Goal: Information Seeking & Learning: Learn about a topic

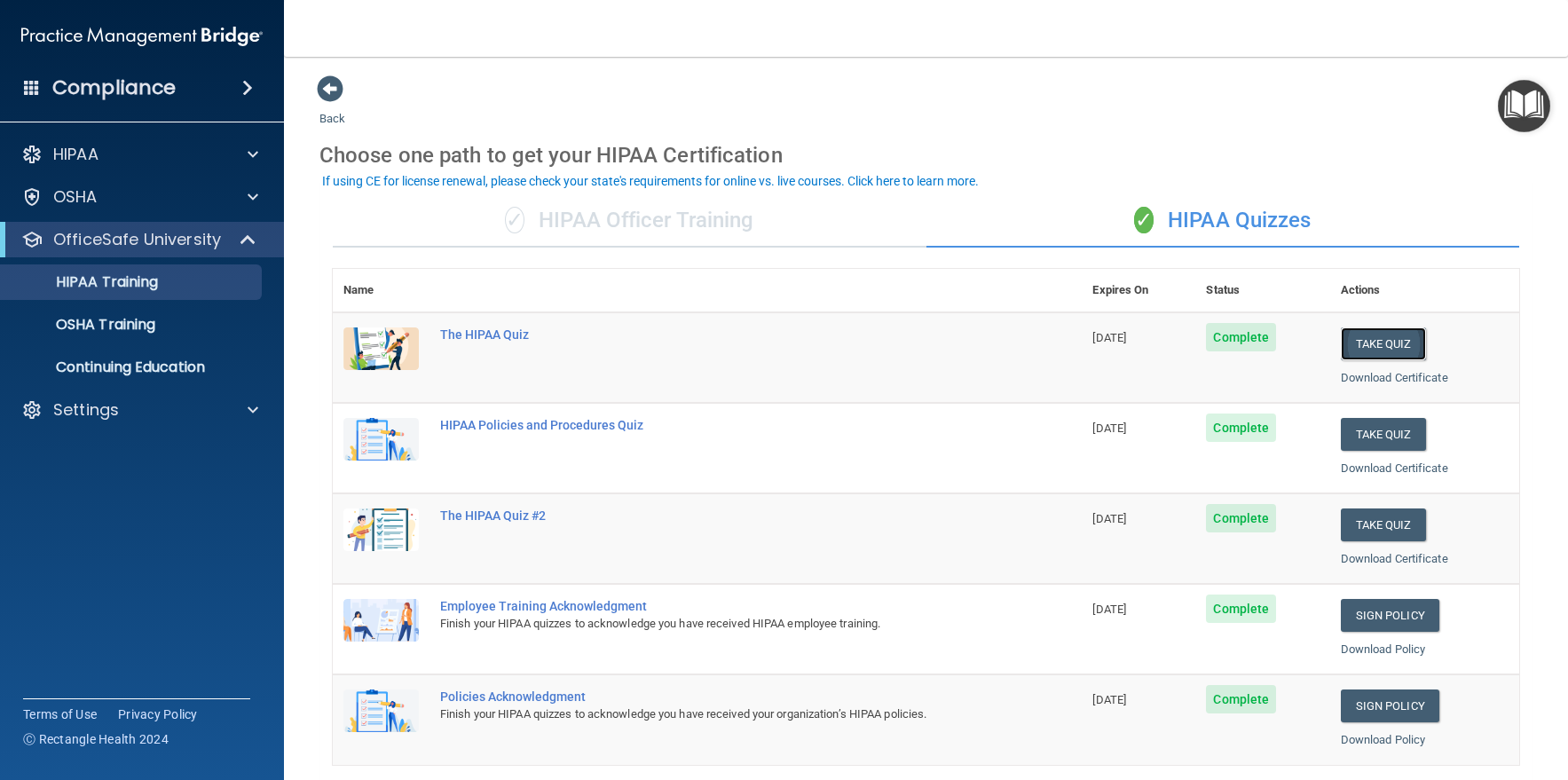
click at [1361, 339] on button "Take Quiz" at bounding box center [1383, 344] width 85 height 33
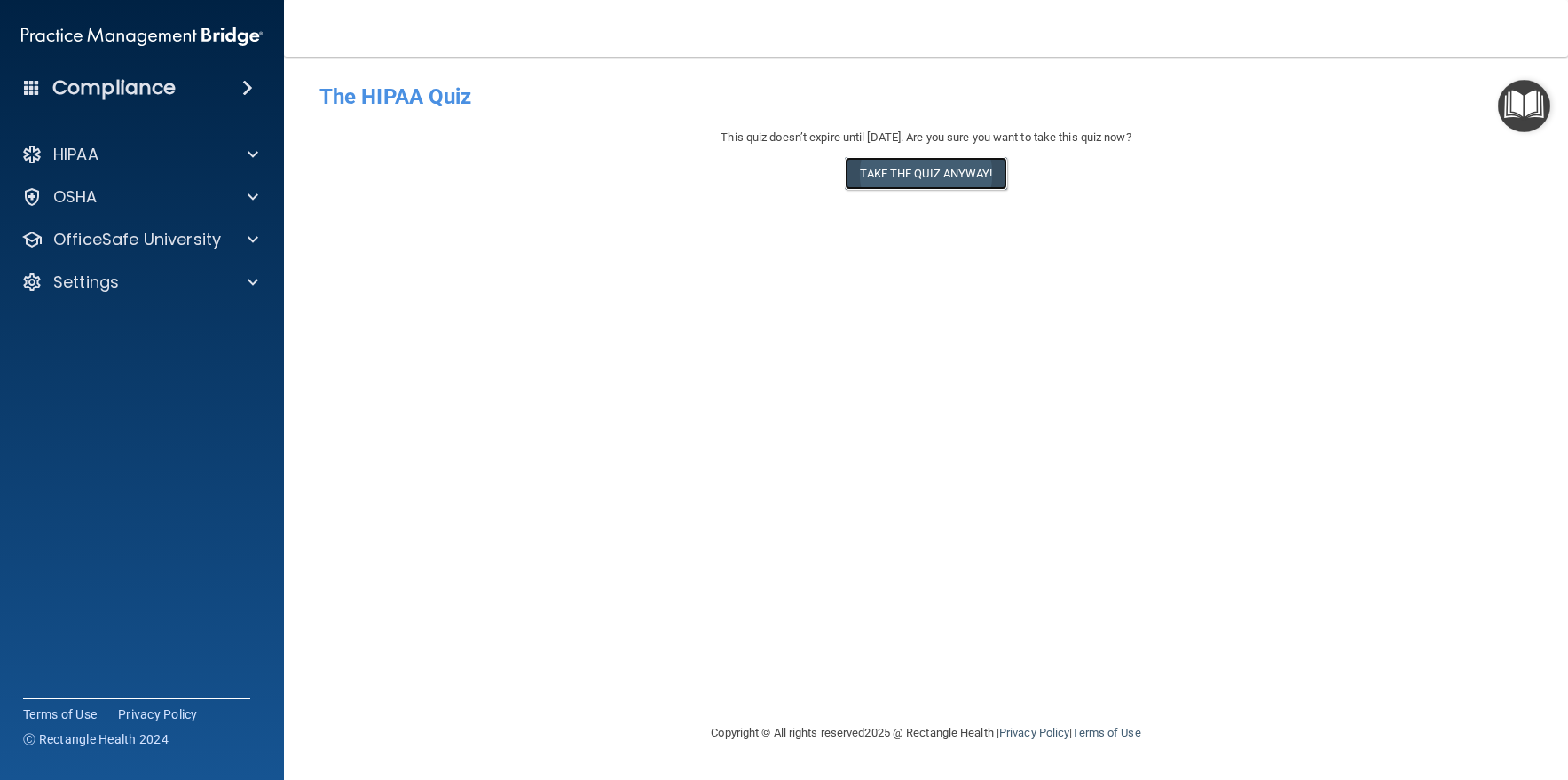
click at [889, 172] on button "Take the quiz anyway!" at bounding box center [925, 173] width 162 height 33
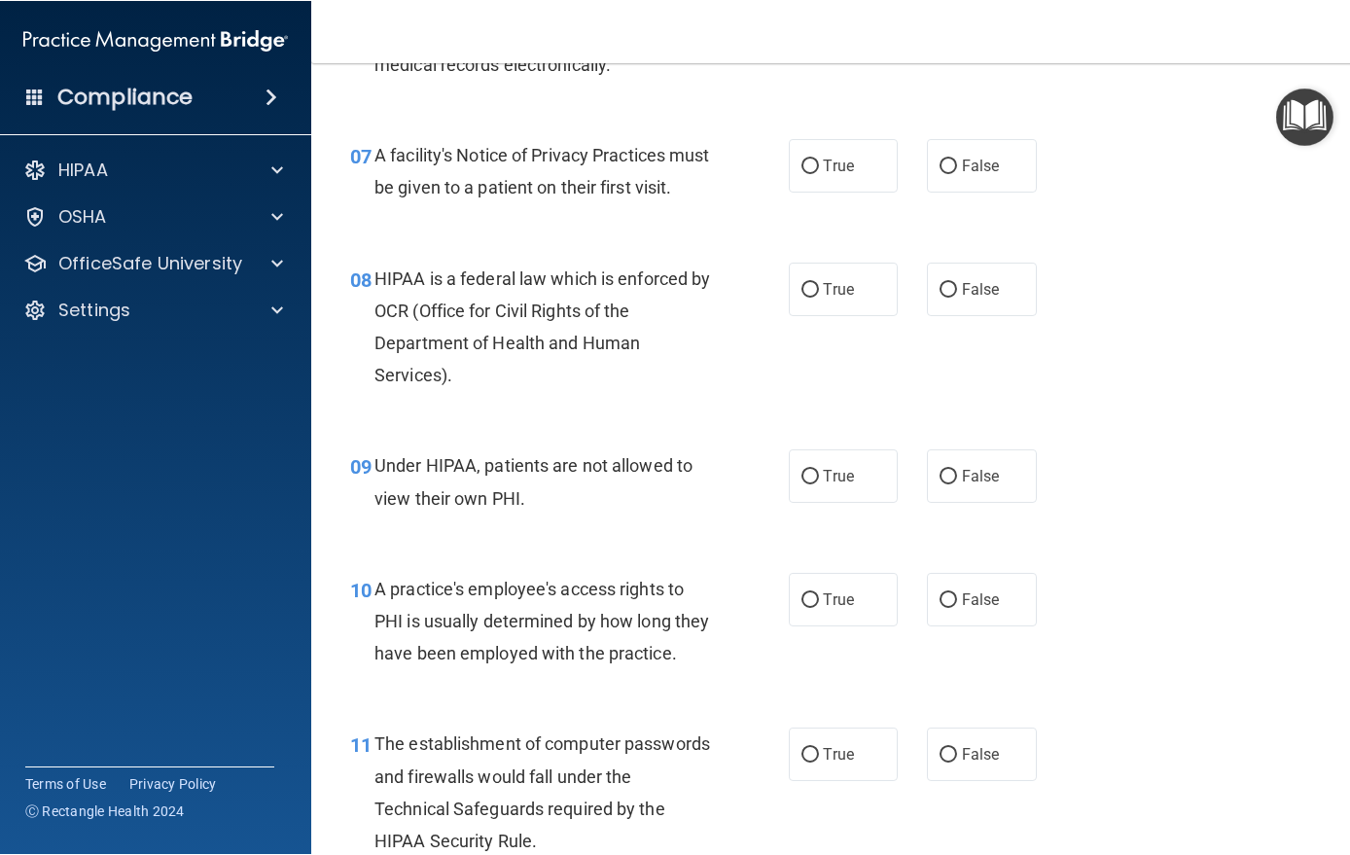
scroll to position [1239, 0]
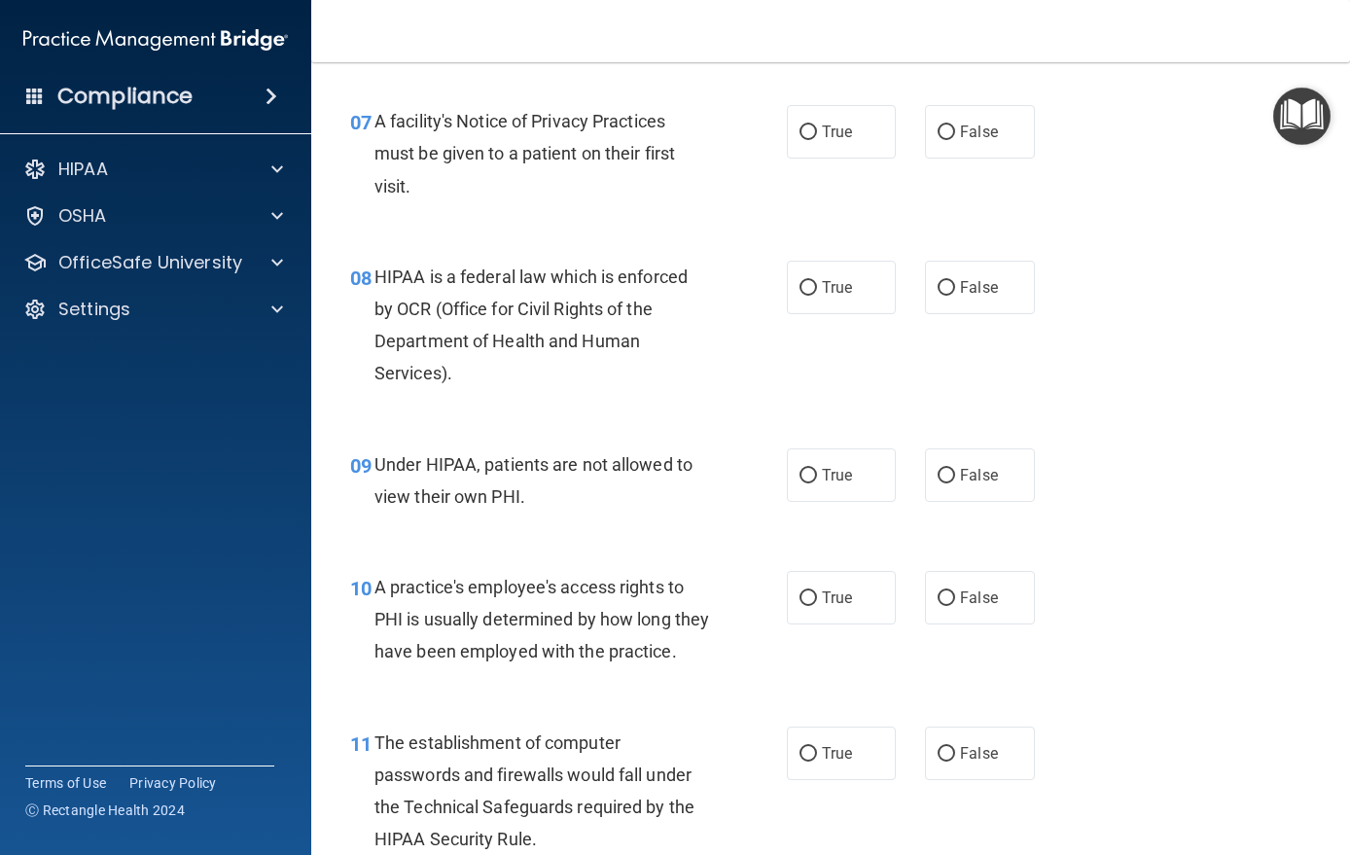
click at [1320, 110] on img "Open Resource Center" at bounding box center [1301, 116] width 57 height 57
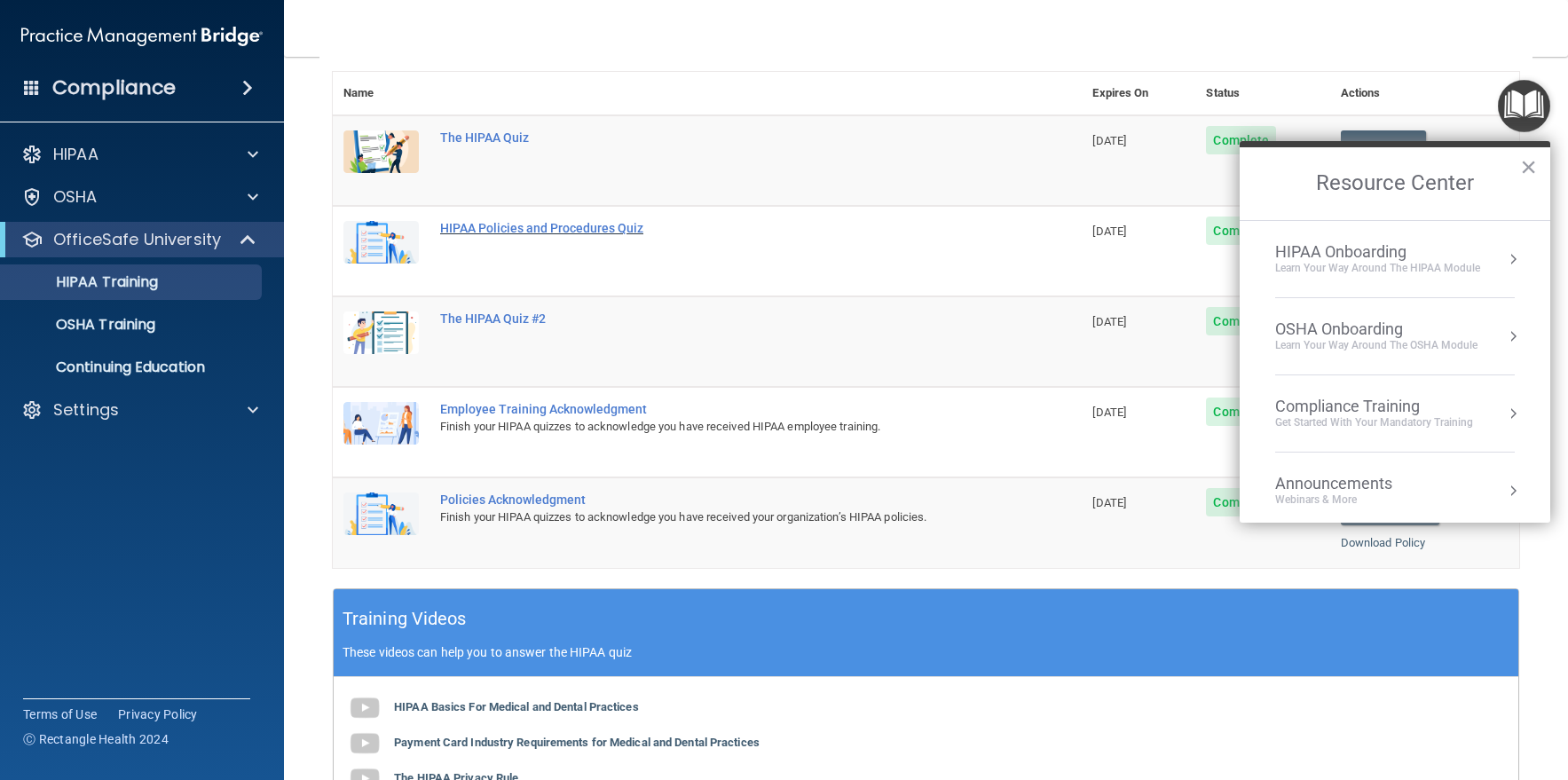
scroll to position [24, 0]
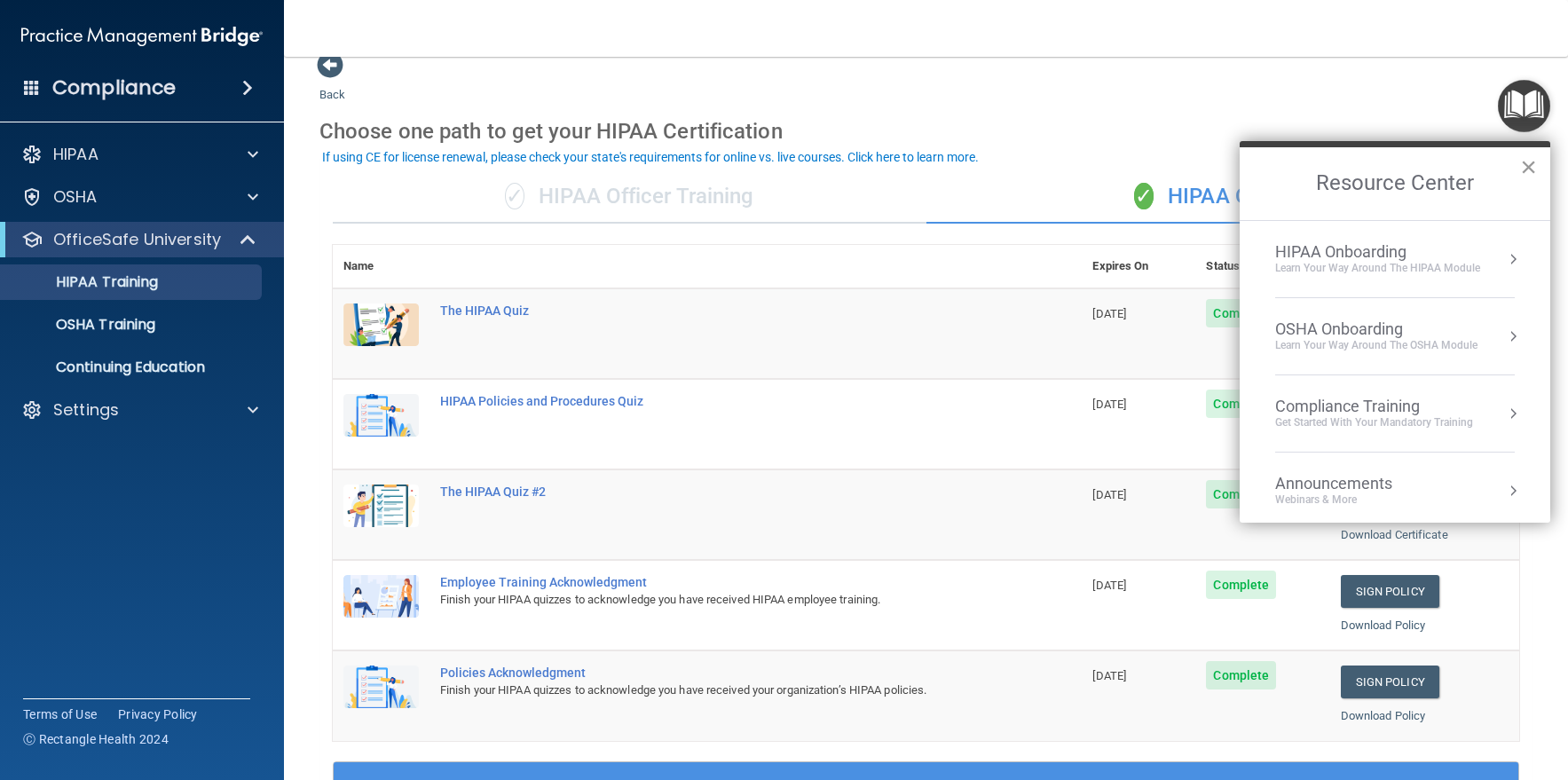
click at [1531, 161] on button "×" at bounding box center [1529, 166] width 16 height 28
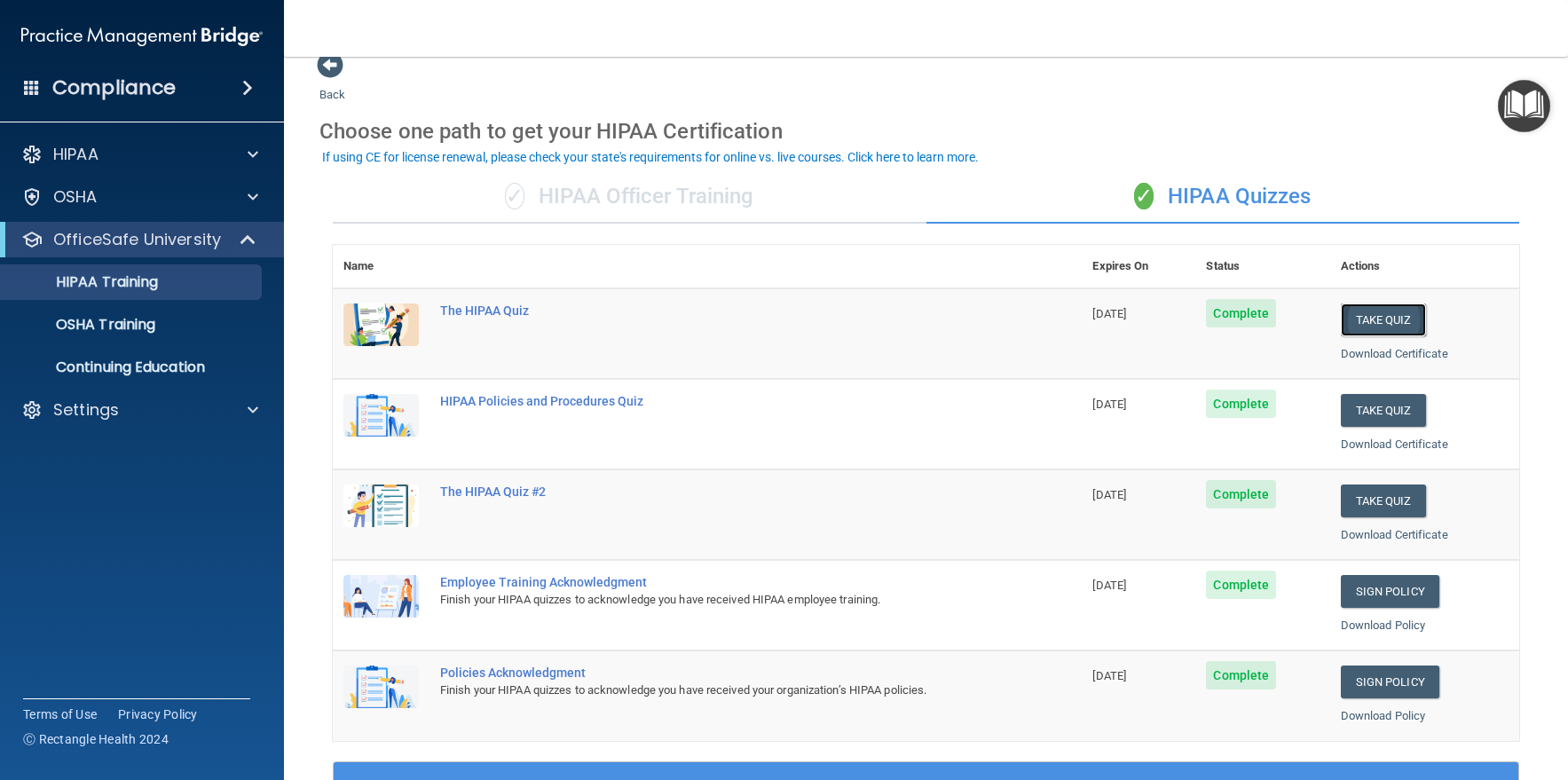
click at [1379, 323] on button "Take Quiz" at bounding box center [1383, 320] width 85 height 33
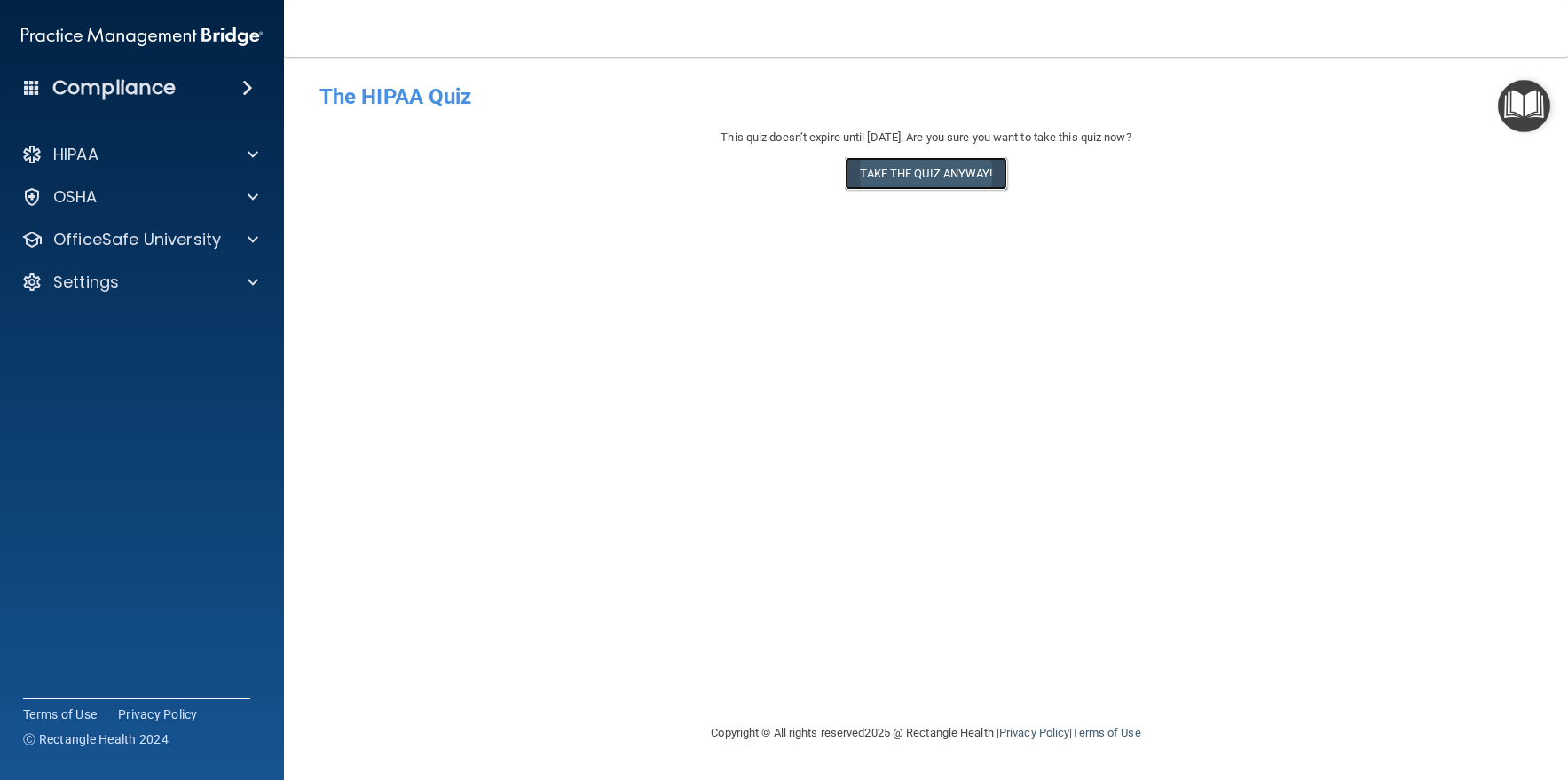
click at [936, 170] on button "Take the quiz anyway!" at bounding box center [925, 173] width 162 height 33
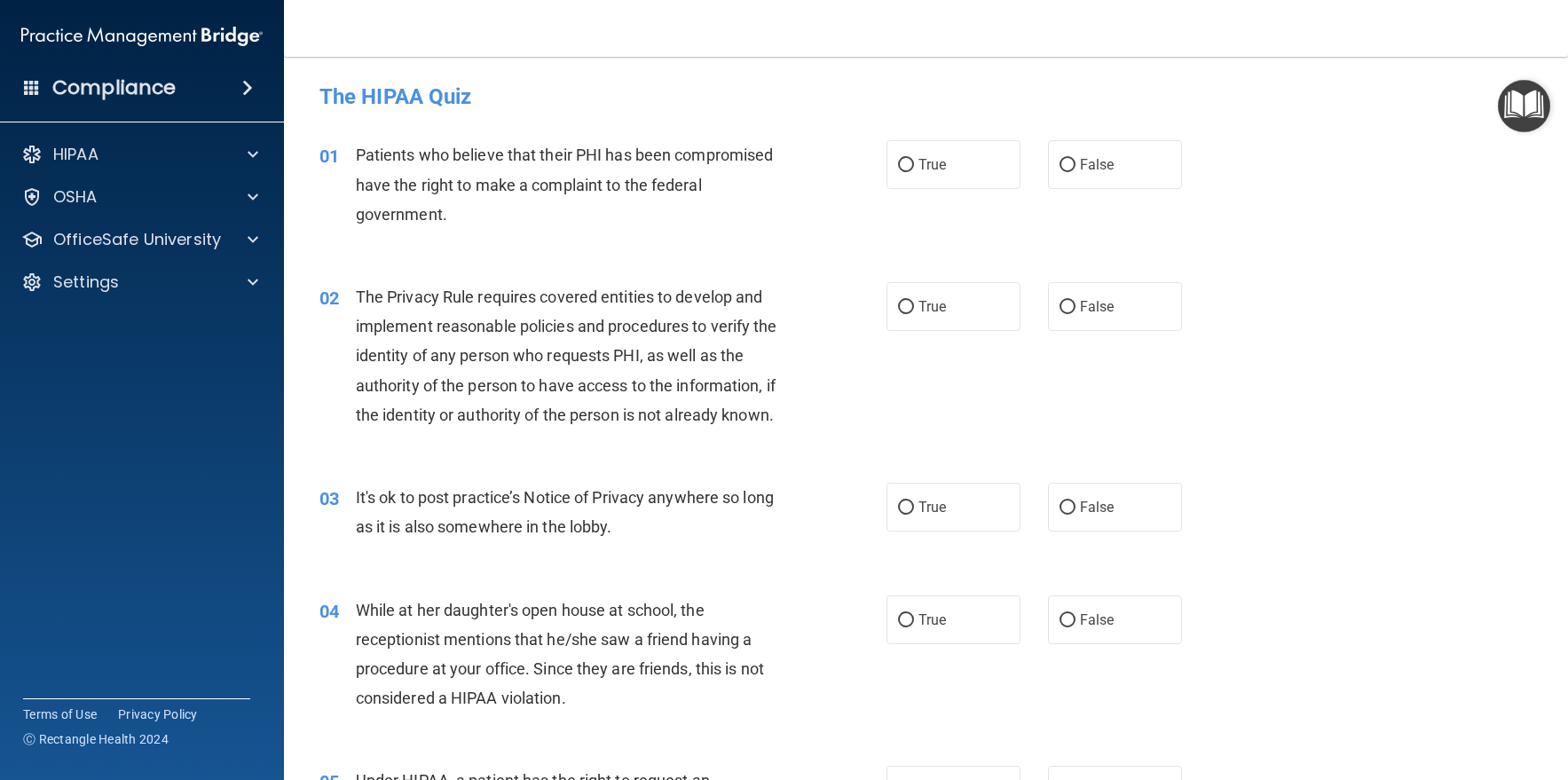
drag, startPoint x: 1316, startPoint y: 231, endPoint x: 1259, endPoint y: 159, distance: 91.8
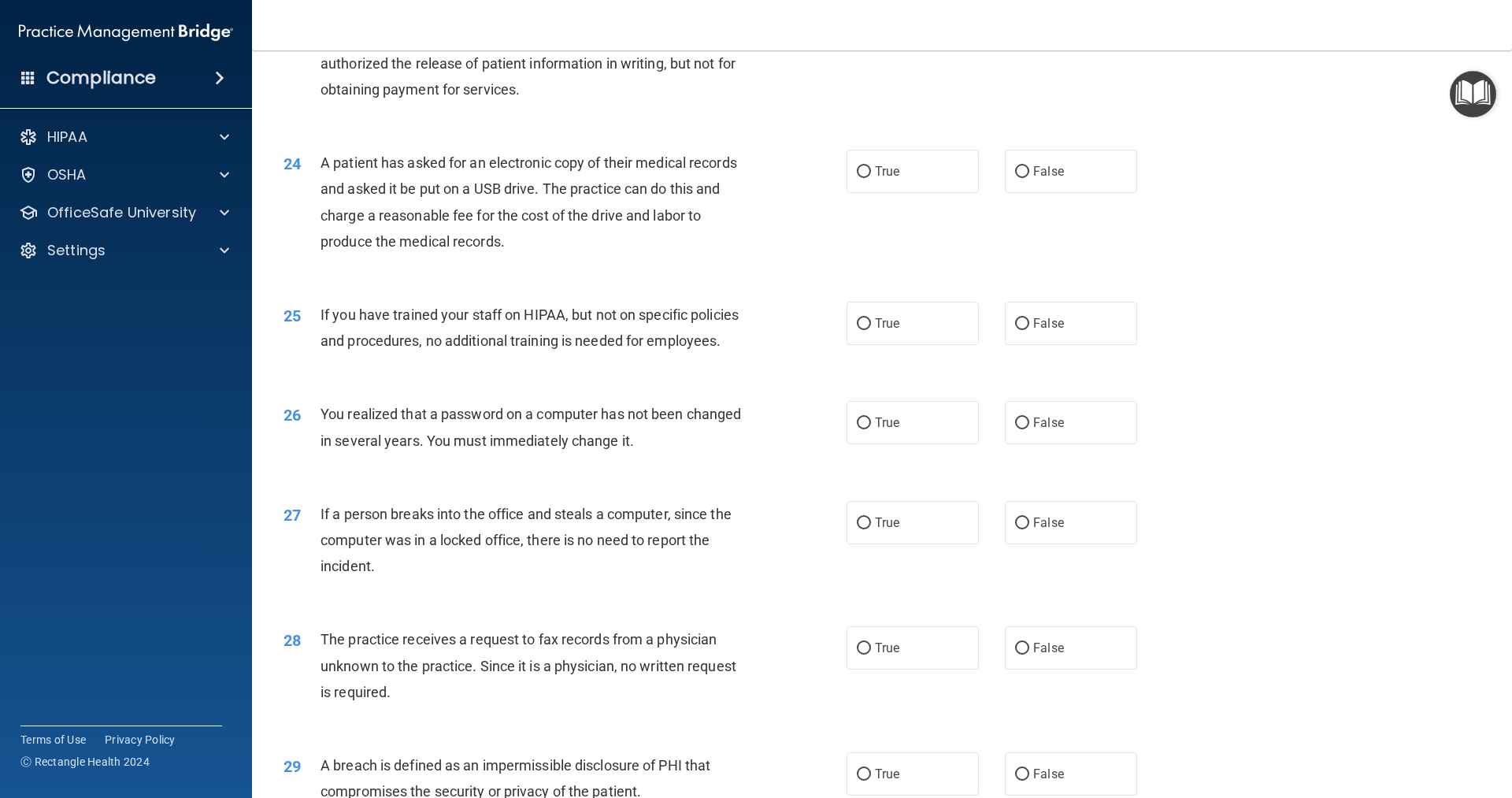
scroll to position [2930, 0]
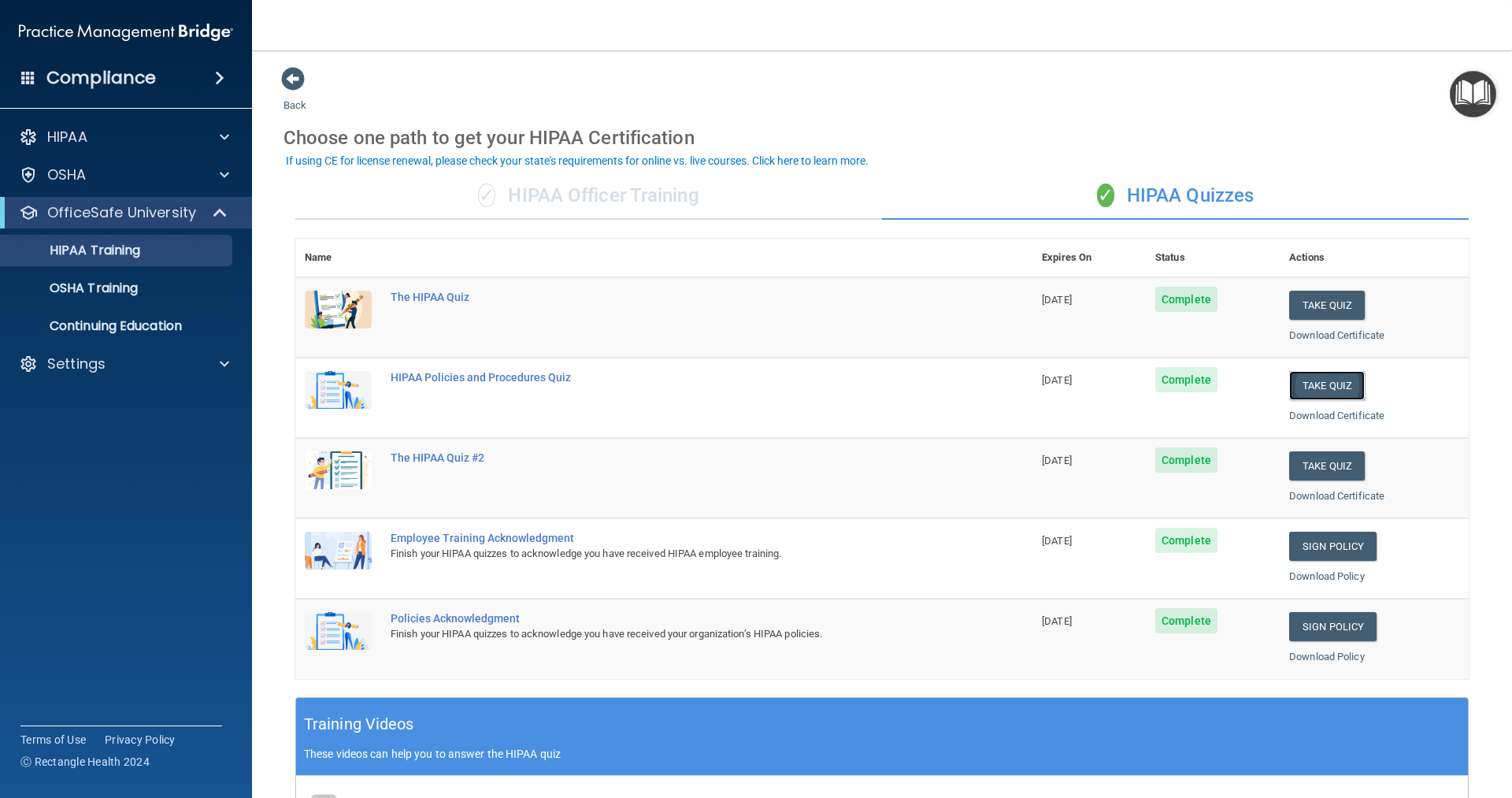
click at [1315, 384] on button "Take Quiz" at bounding box center [1327, 386] width 75 height 29
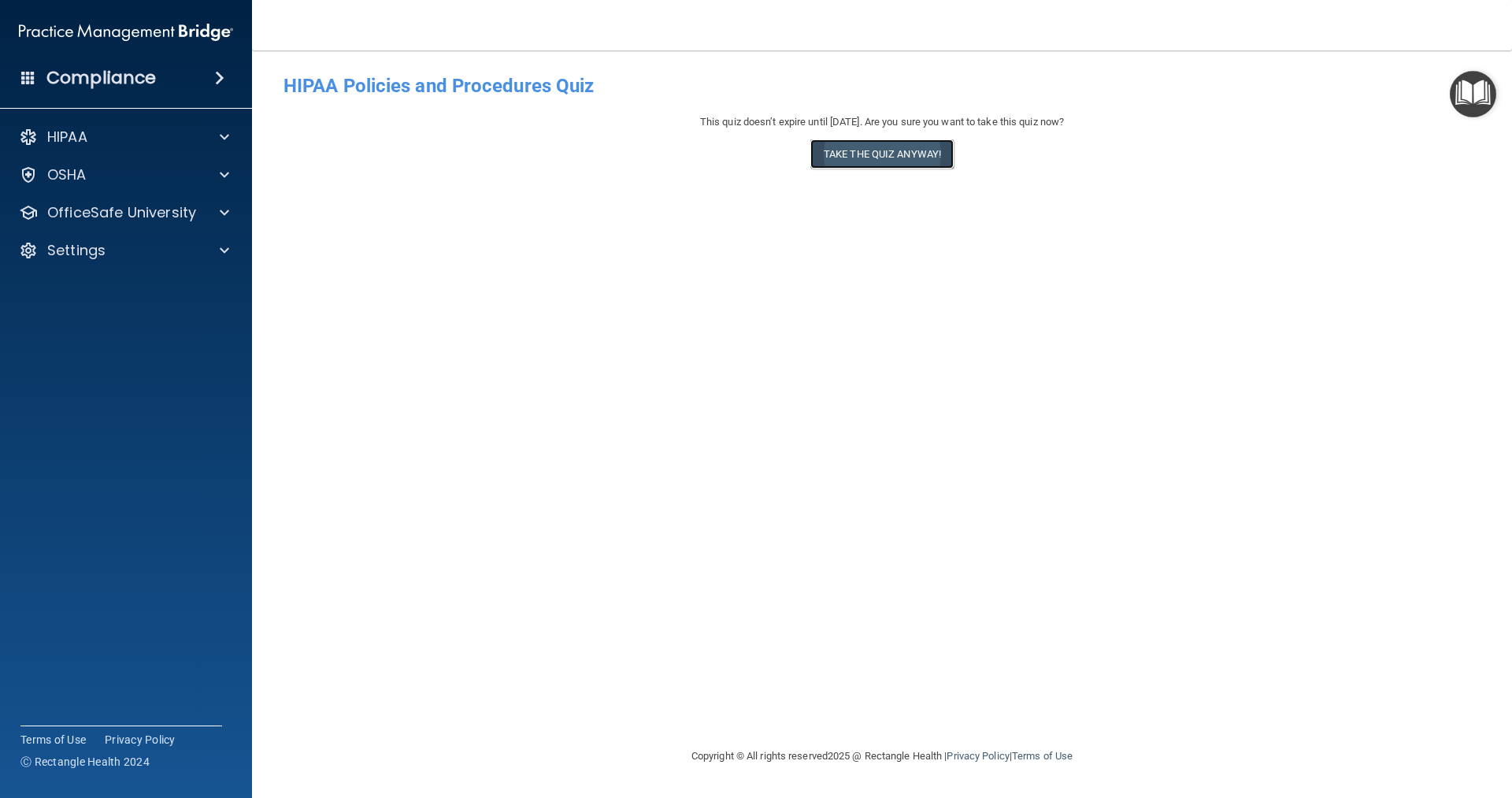
click at [872, 149] on button "Take the quiz anyway!" at bounding box center [882, 154] width 143 height 29
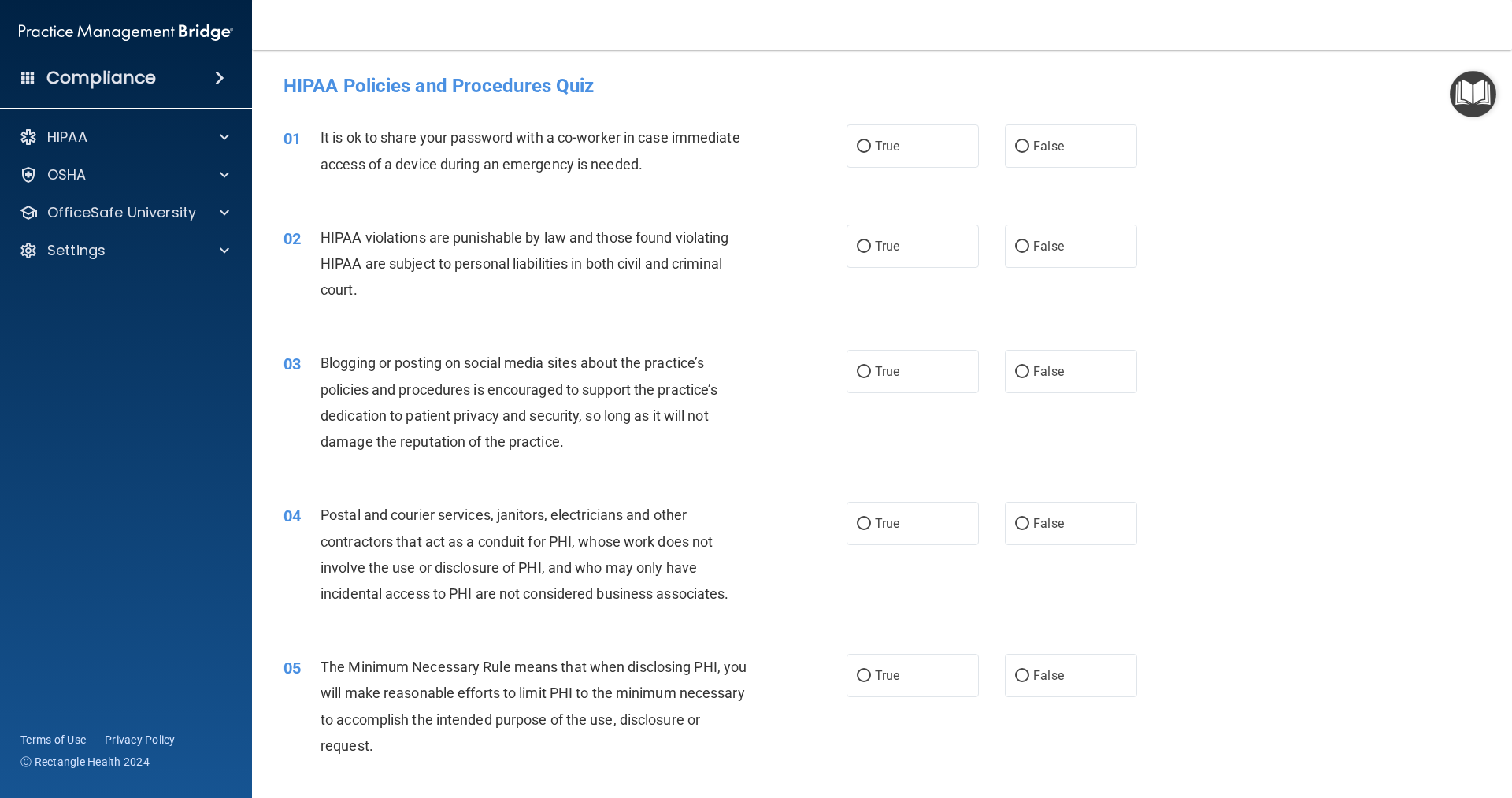
click at [1330, 205] on div "02 HIPAA violations are punishable by law and those found violating HIPAA are s…" at bounding box center [881, 268] width 1220 height 126
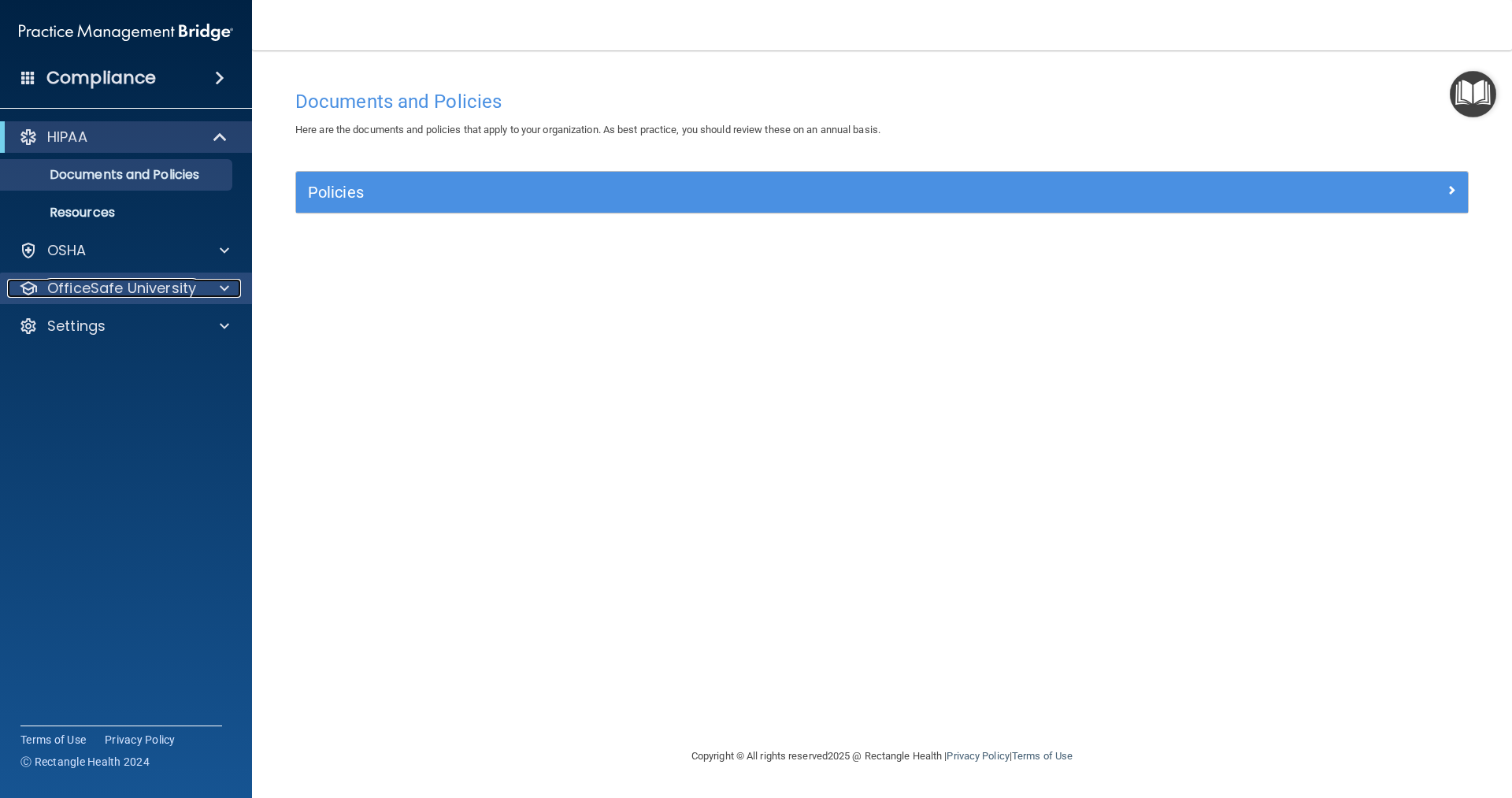
click at [227, 284] on span at bounding box center [224, 288] width 10 height 19
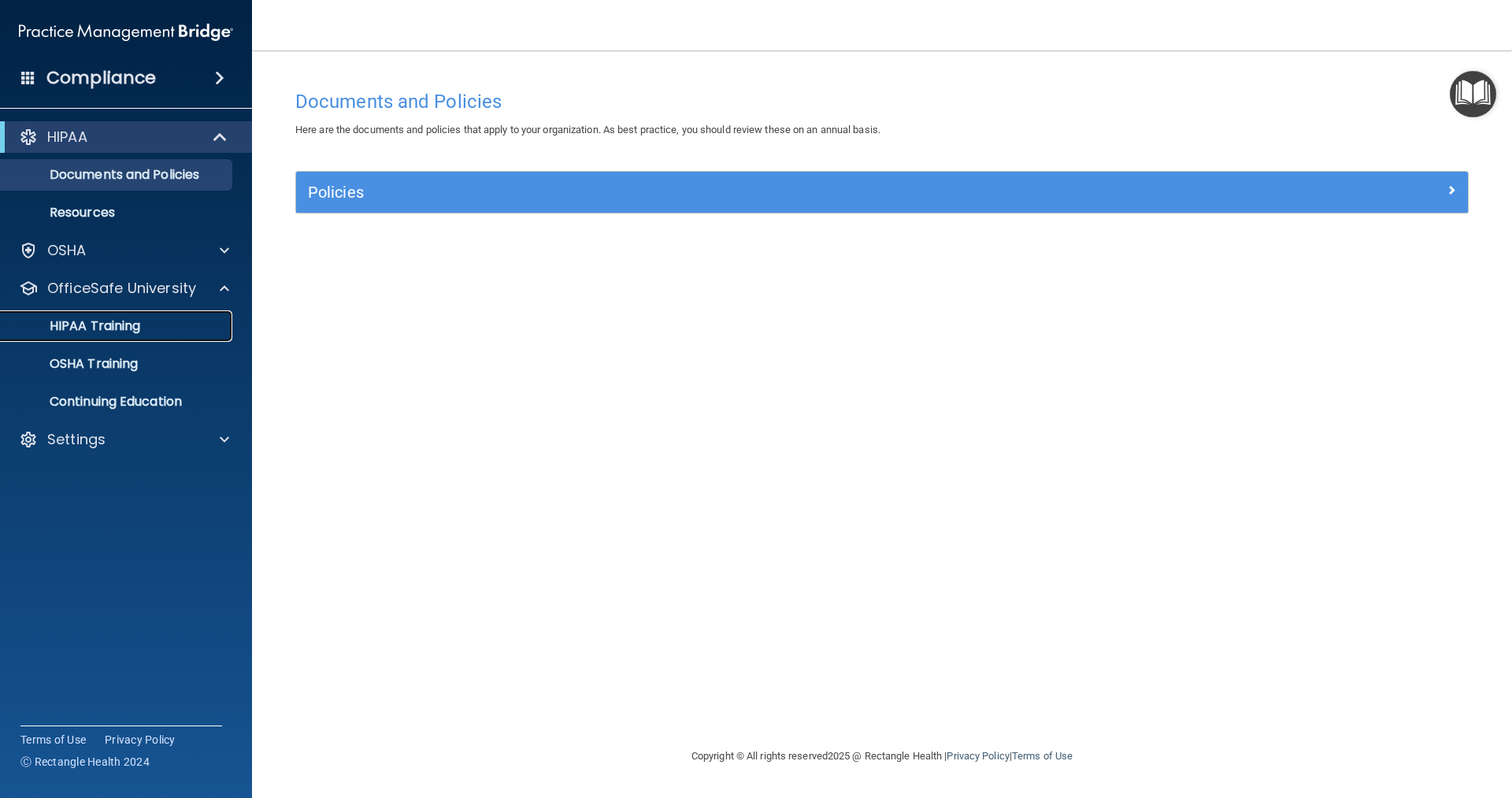
click at [112, 322] on p "HIPAA Training" at bounding box center [75, 326] width 130 height 15
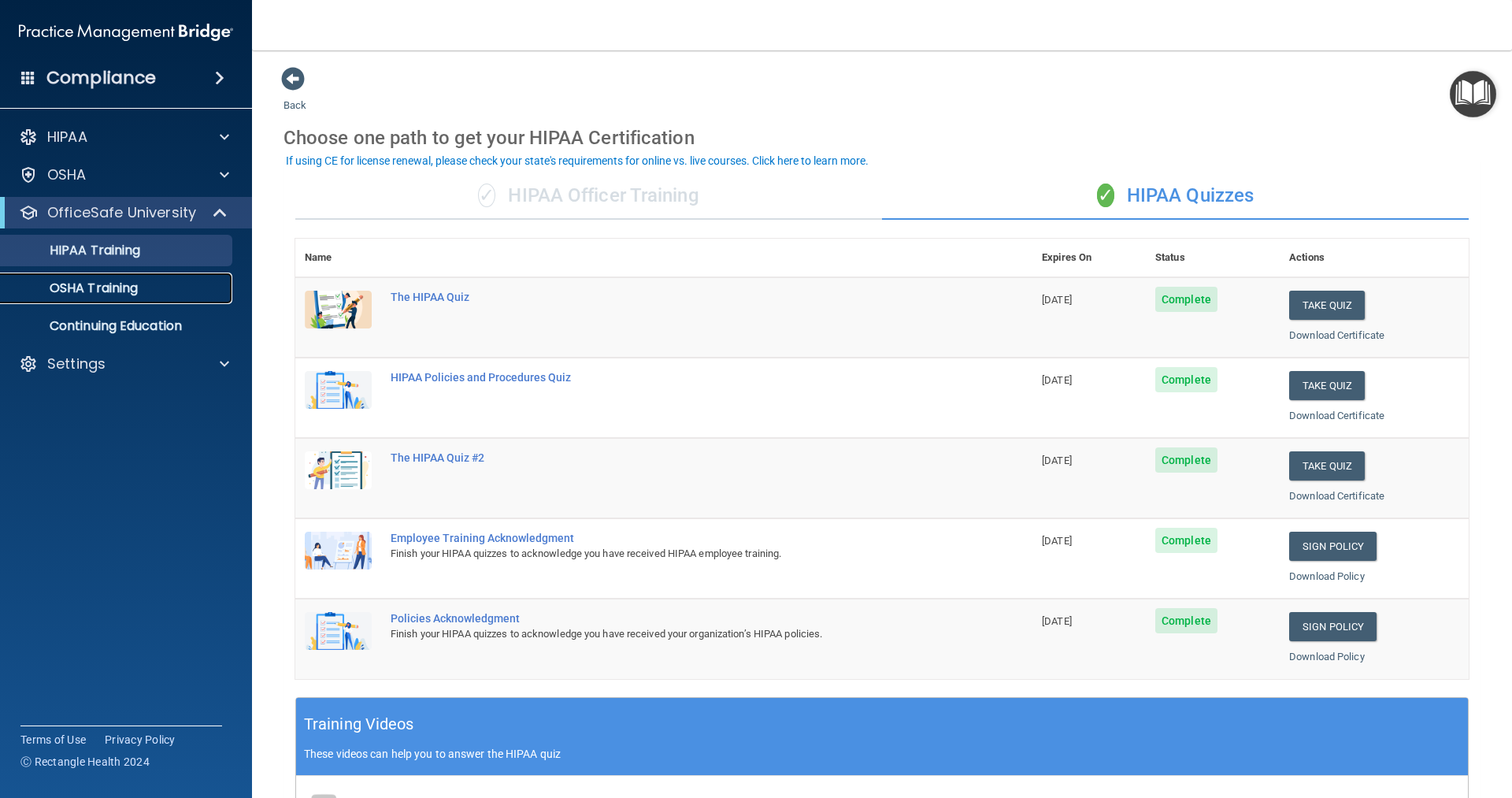
click at [136, 281] on p "OSHA Training" at bounding box center [75, 288] width 128 height 15
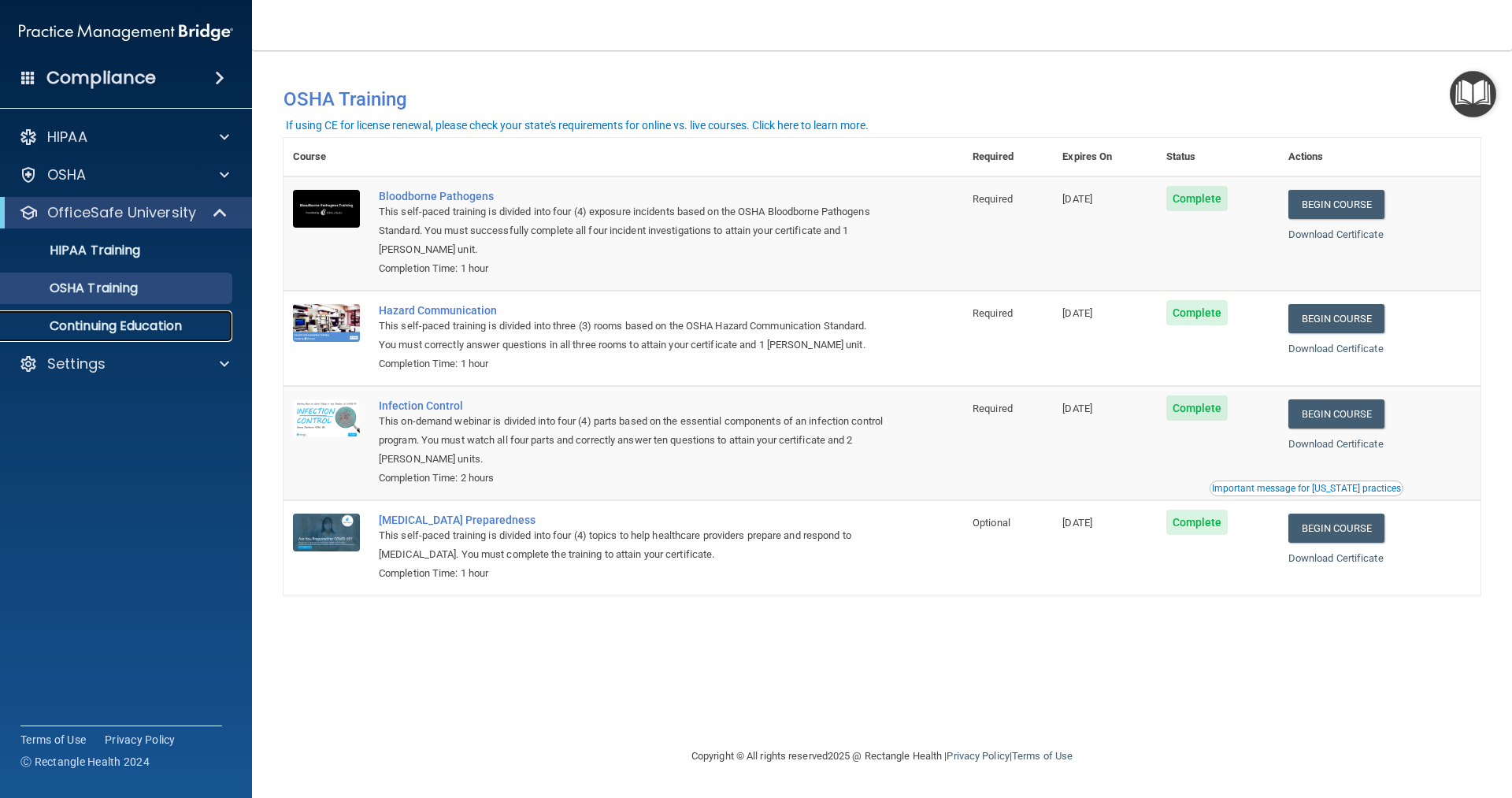
click at [158, 322] on p "Continuing Education" at bounding box center [117, 326] width 215 height 15
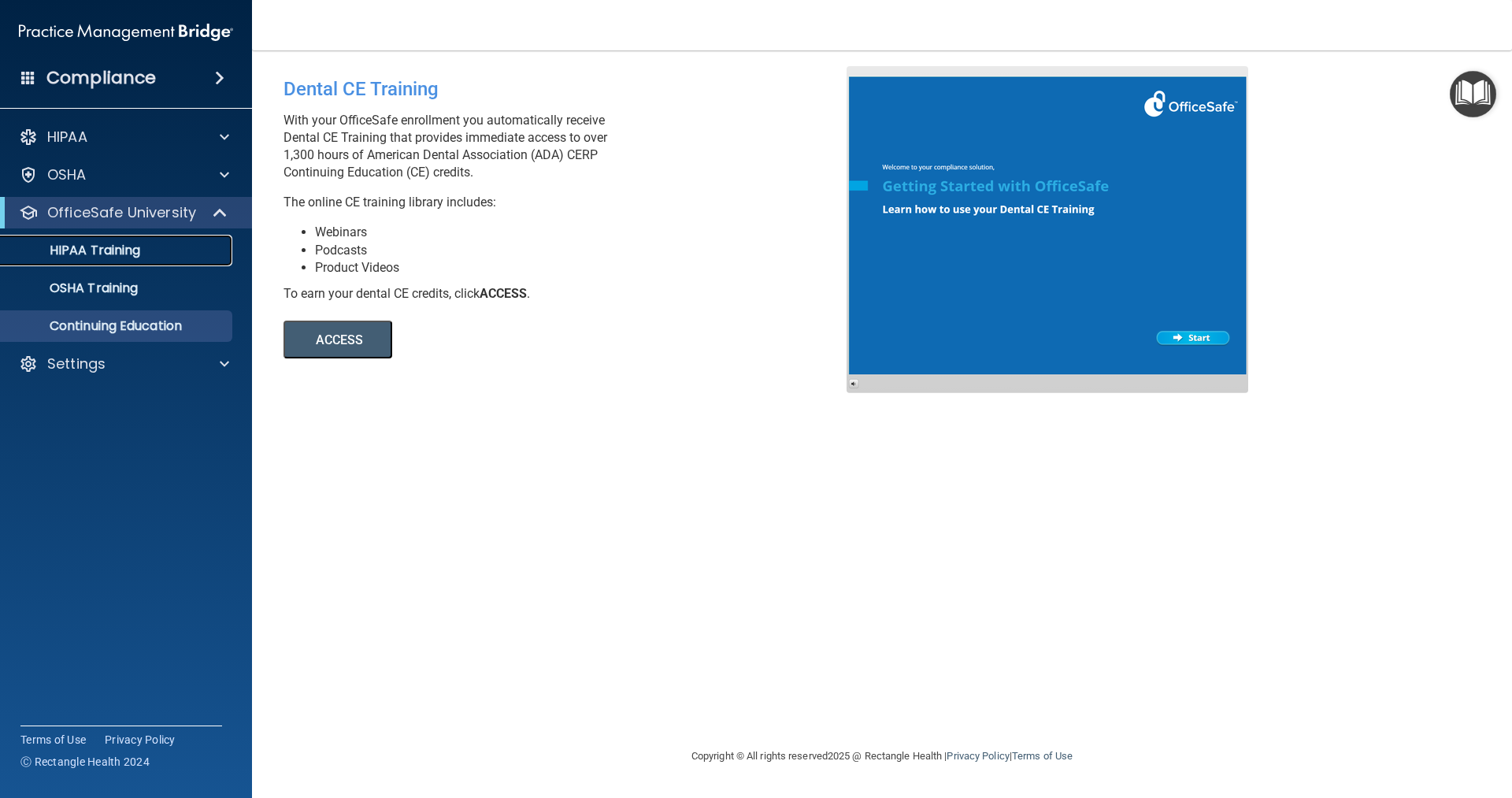
click at [79, 245] on p "HIPAA Training" at bounding box center [75, 250] width 130 height 15
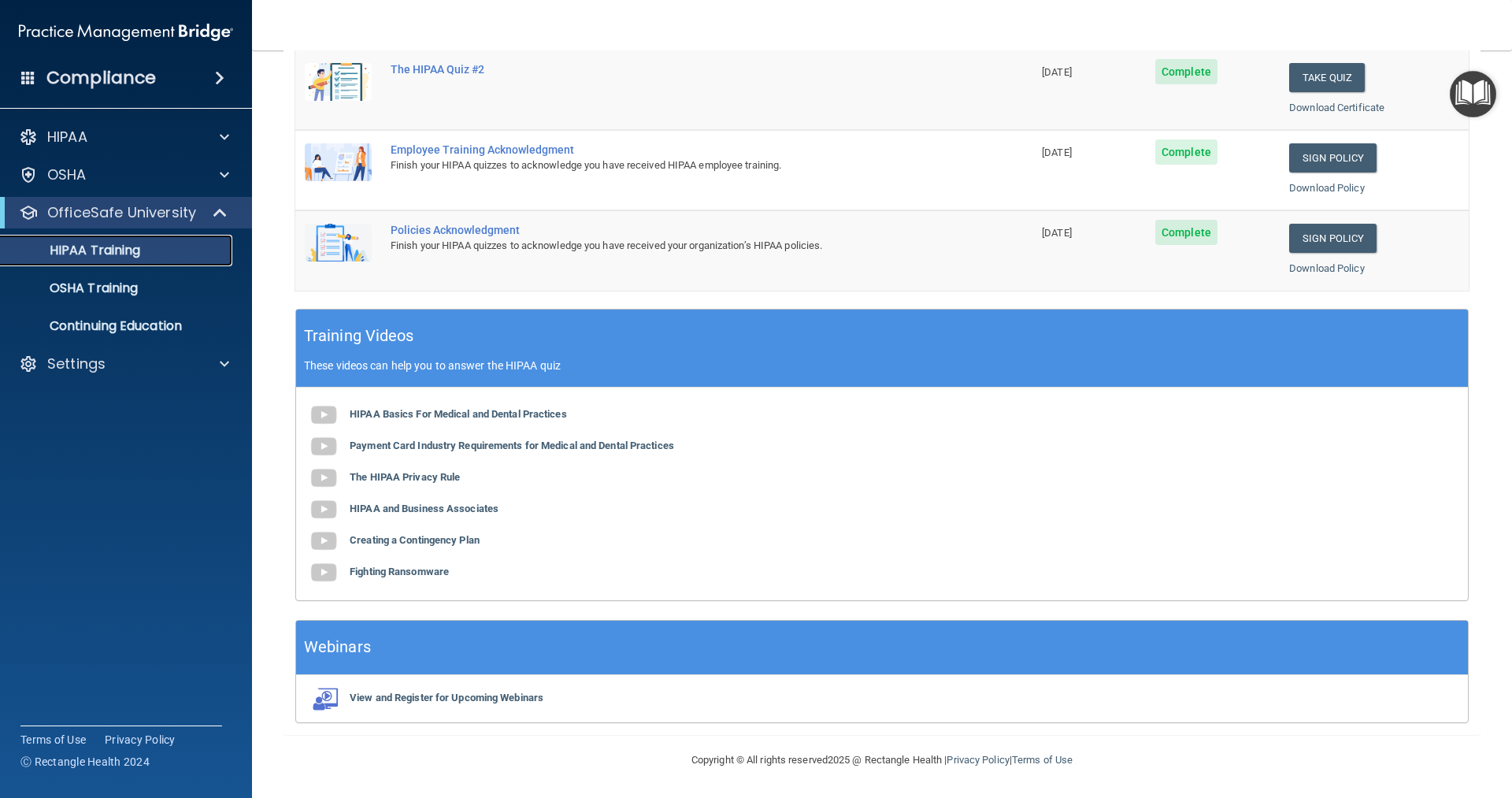
scroll to position [309, 0]
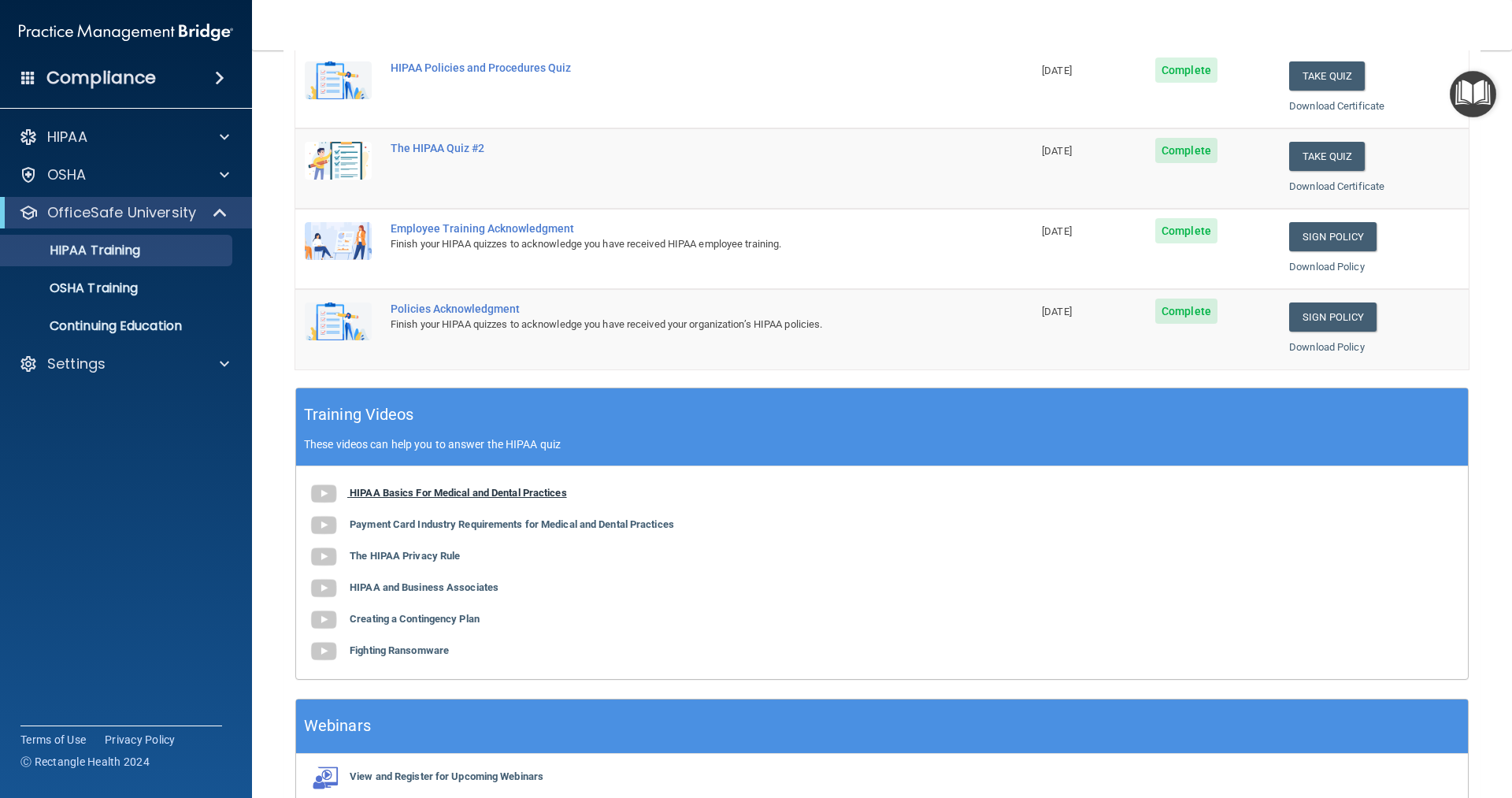
click at [417, 494] on b "HIPAA Basics For Medical and Dental Practices" at bounding box center [458, 493] width 217 height 12
